Goal: Information Seeking & Learning: Learn about a topic

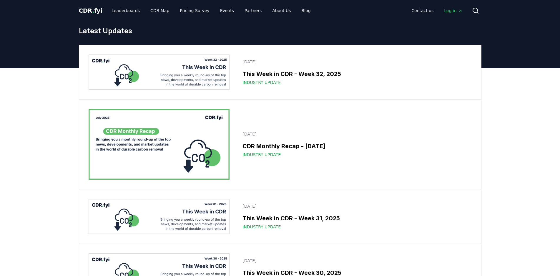
drag, startPoint x: 496, startPoint y: 115, endPoint x: 498, endPoint y: 149, distance: 34.5
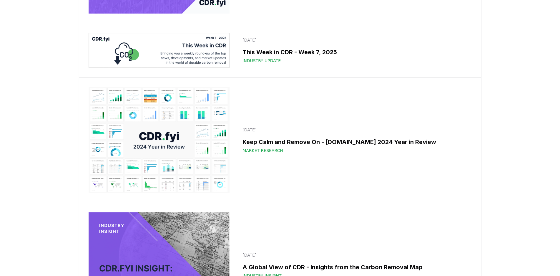
scroll to position [4310, 0]
